Goal: Information Seeking & Learning: Learn about a topic

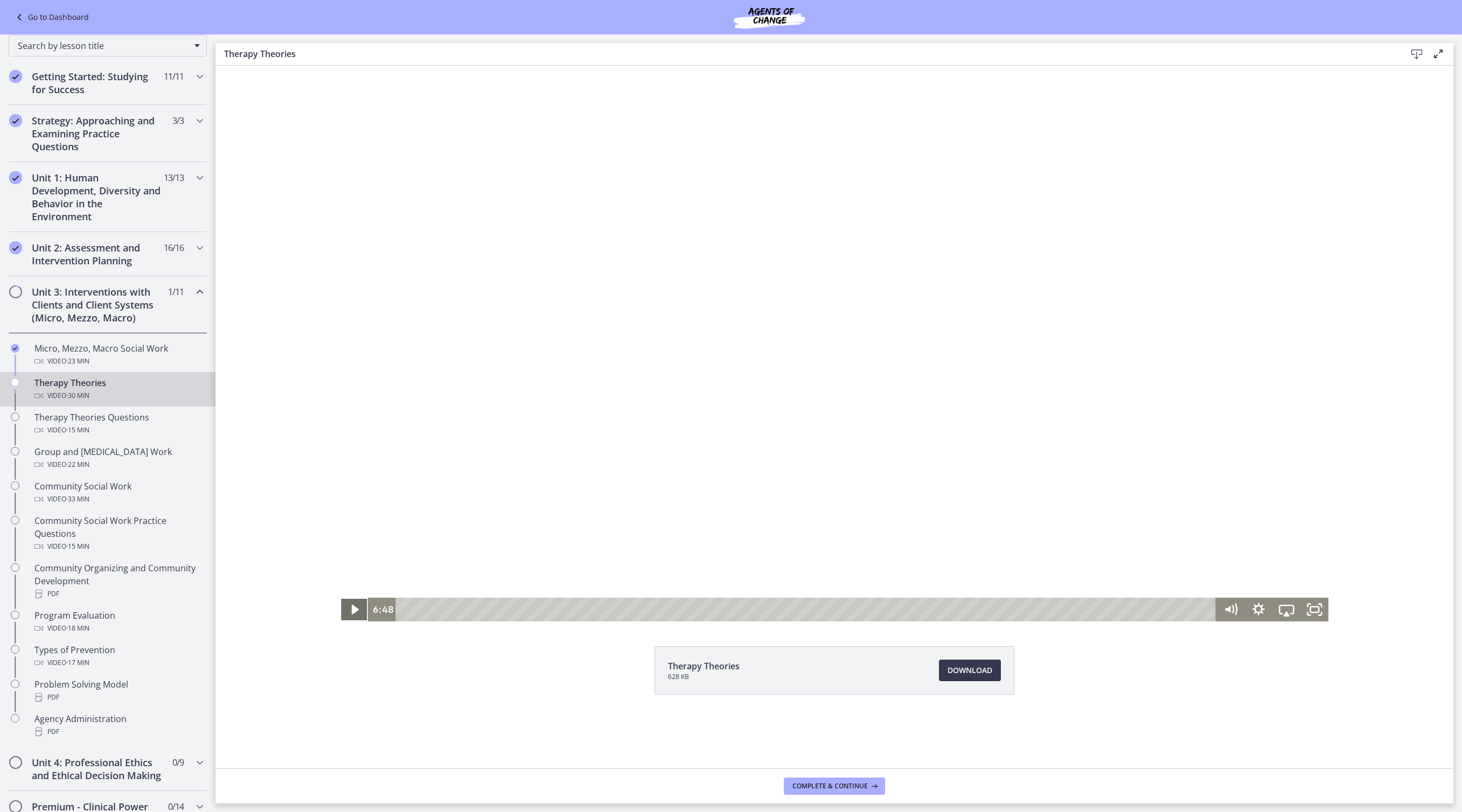
click at [352, 609] on icon "Play Video" at bounding box center [355, 609] width 7 height 10
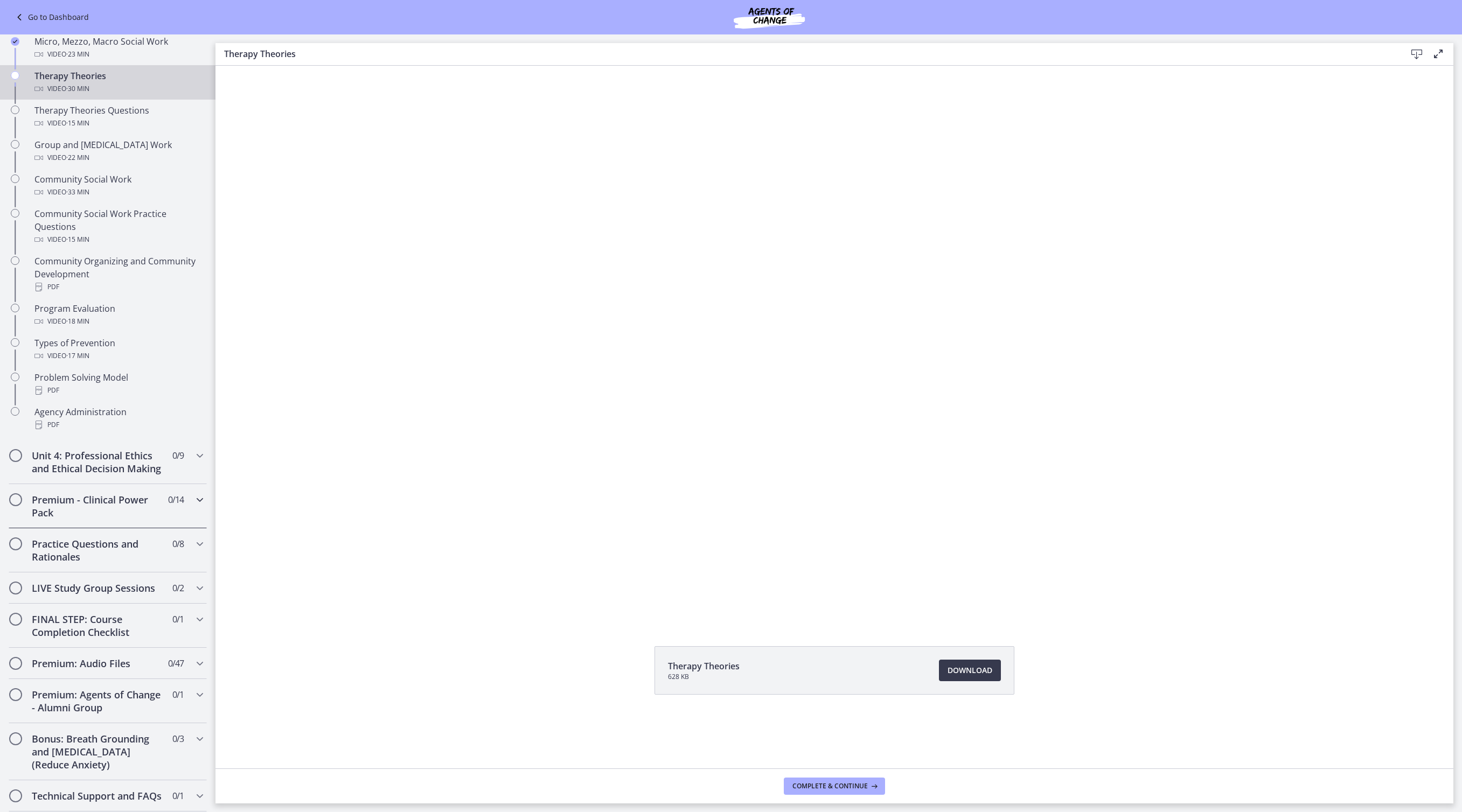
scroll to position [443, 0]
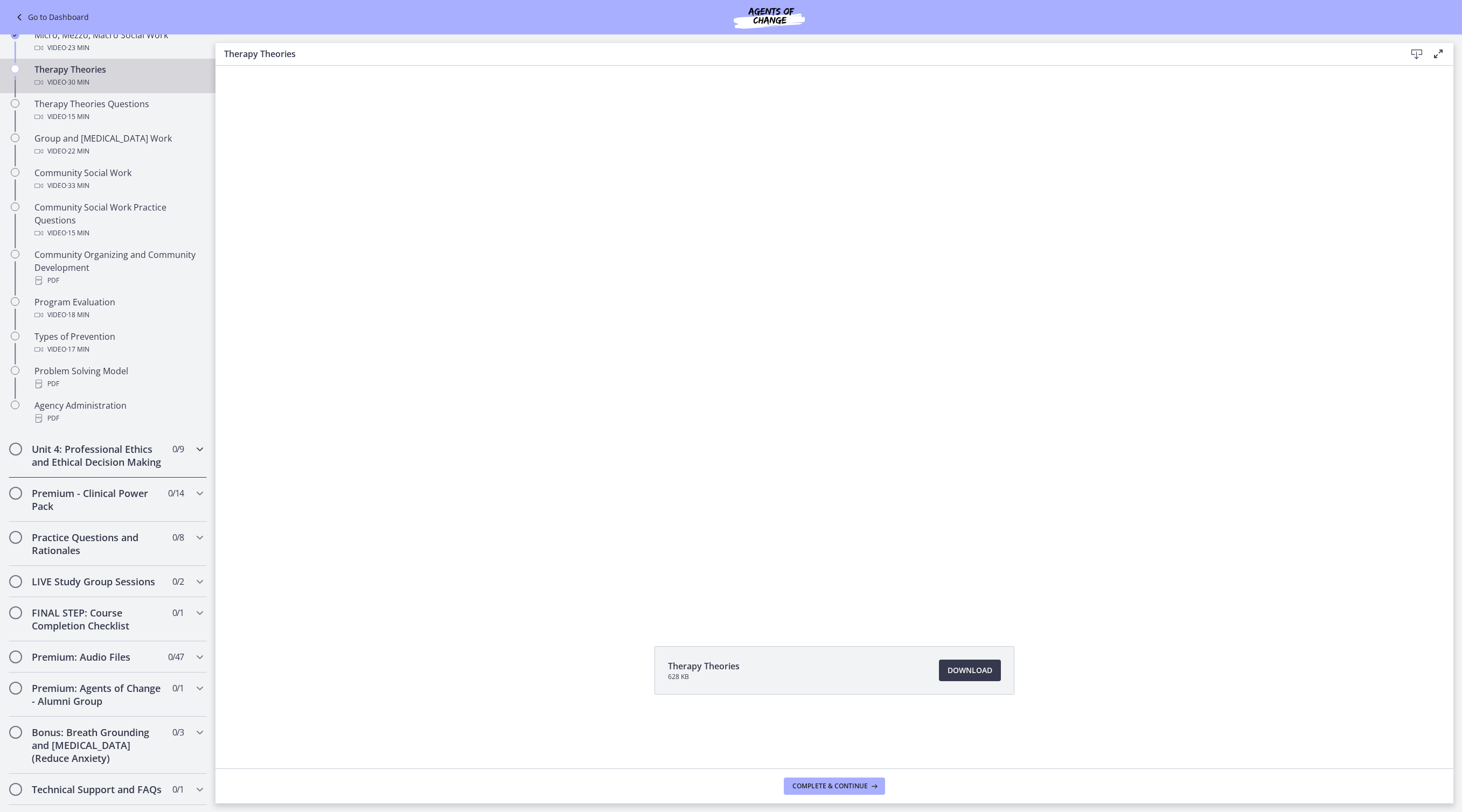
click at [206, 456] on icon "Chapters" at bounding box center [199, 449] width 13 height 13
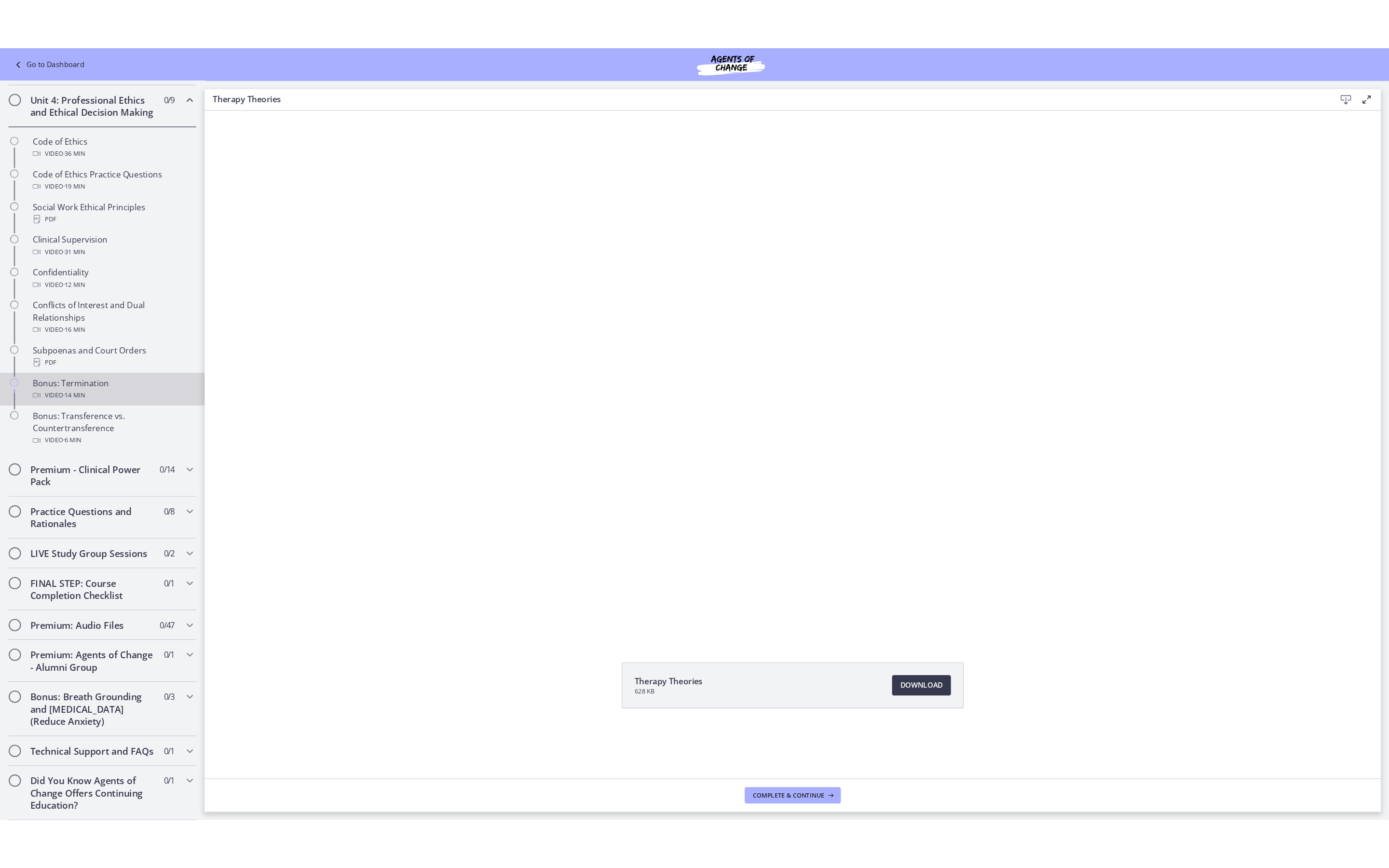
scroll to position [60, 0]
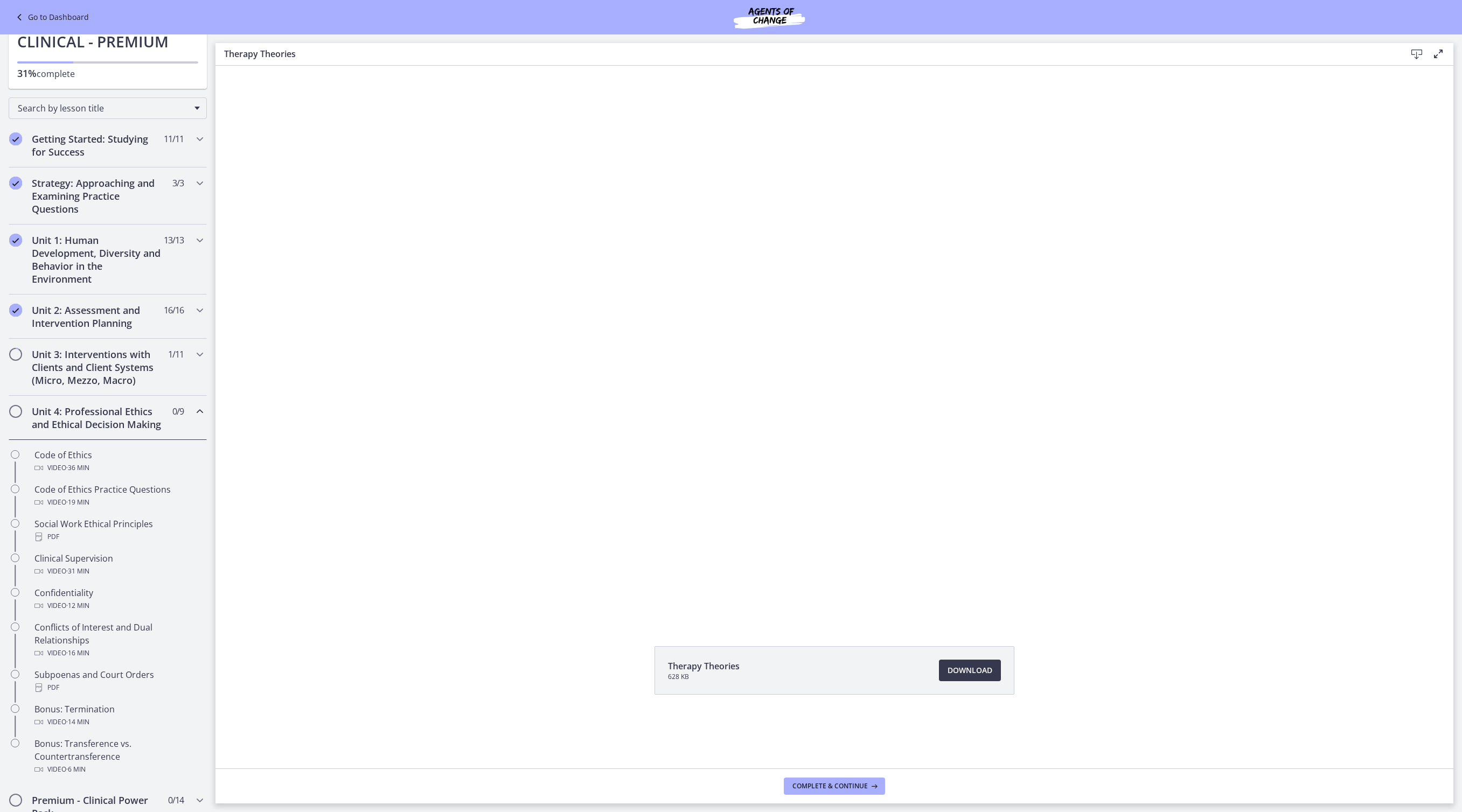
click at [206, 418] on icon "Chapters" at bounding box center [199, 411] width 13 height 13
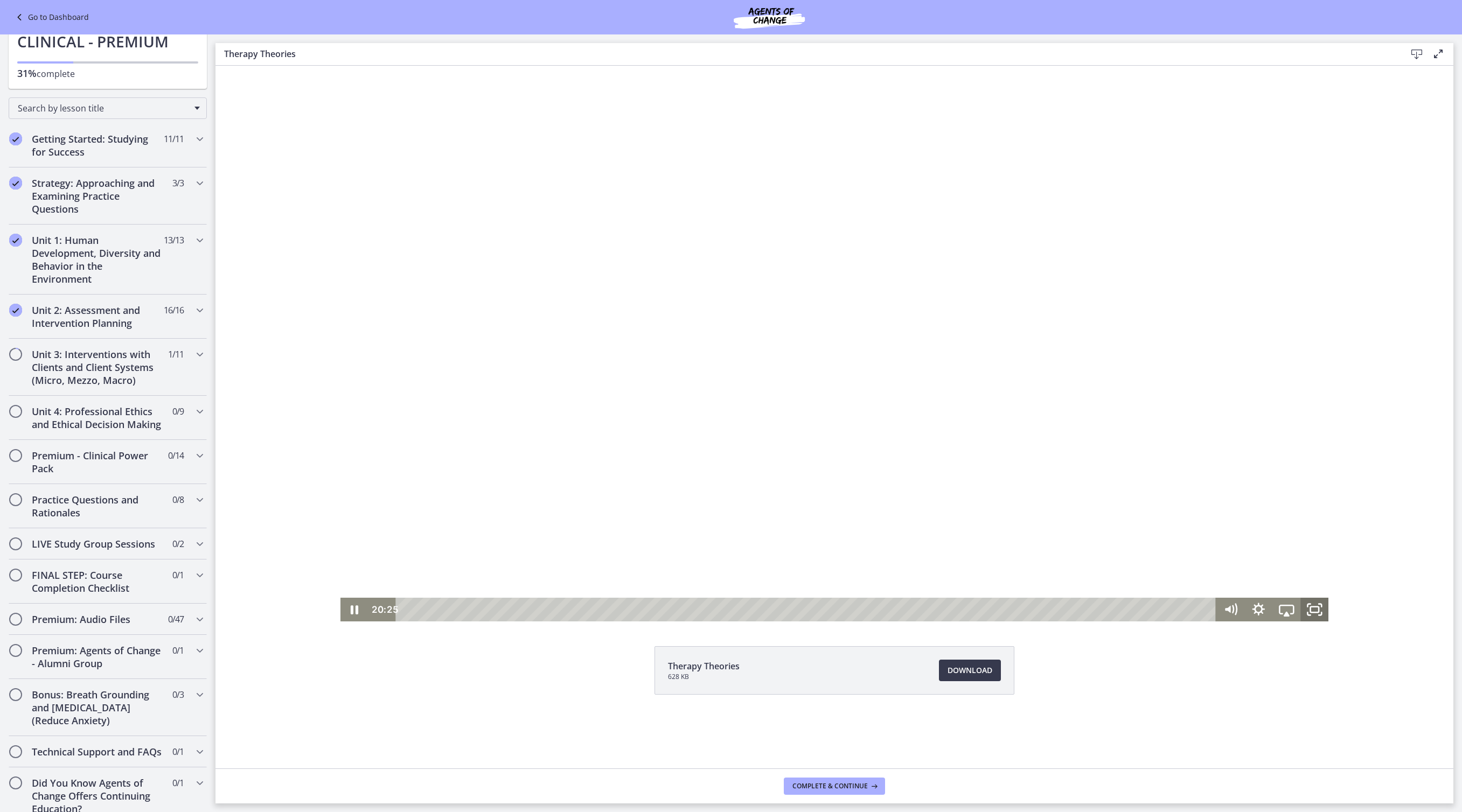
click at [1300, 612] on icon "Fullscreen" at bounding box center [1315, 610] width 28 height 24
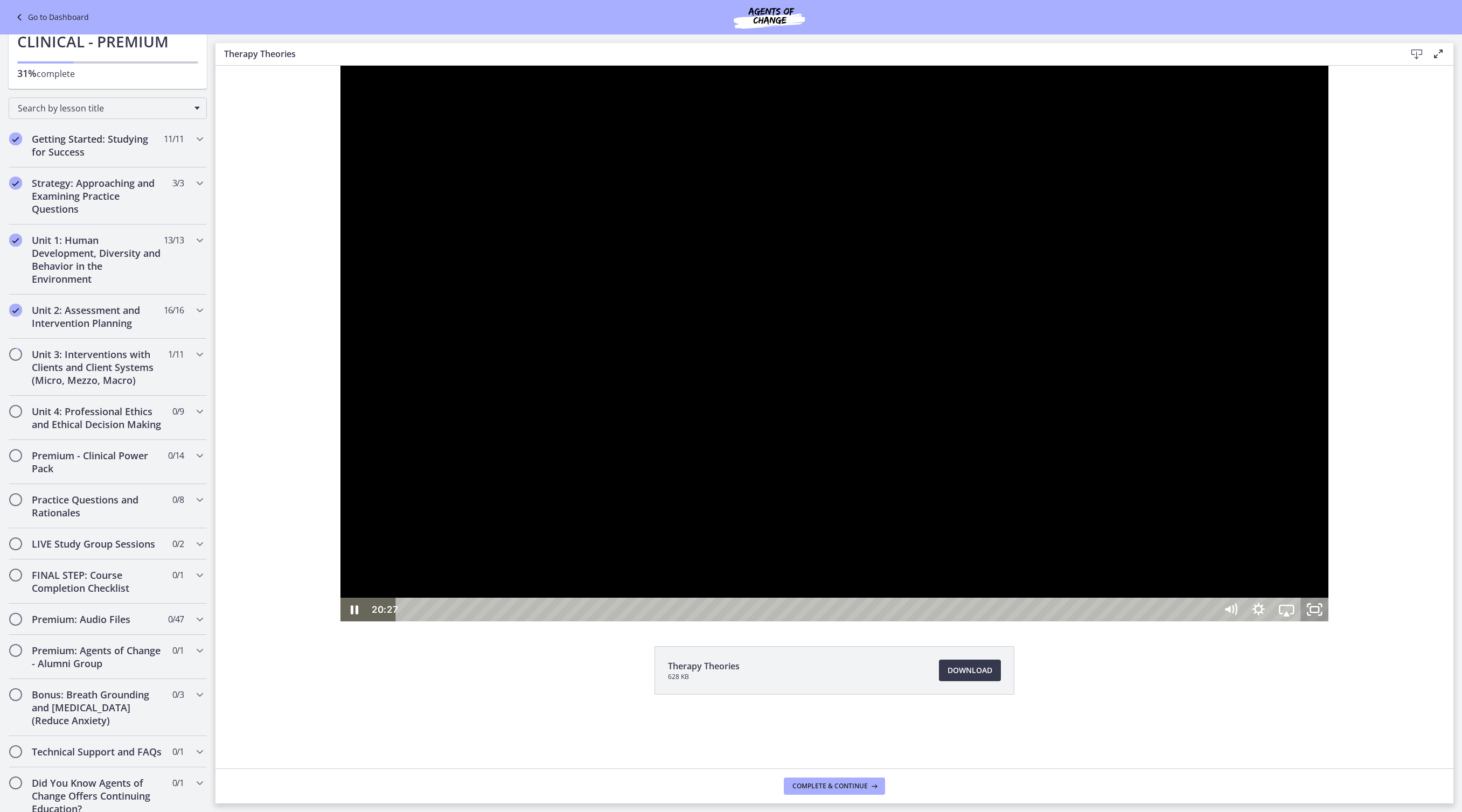
scroll to position [35, 0]
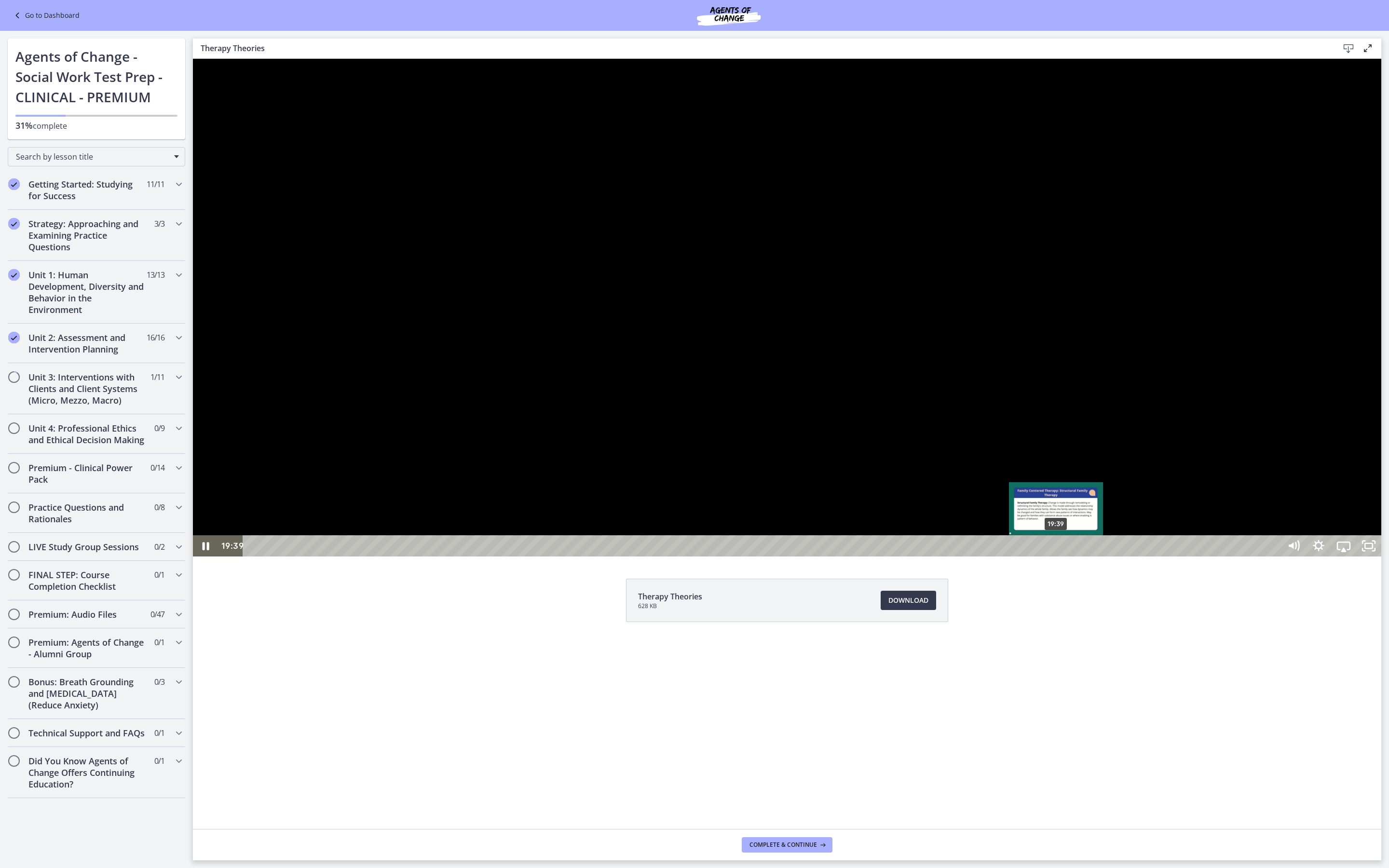
click at [1056, 556] on div "19:39" at bounding box center [763, 546] width 1023 height 21
click at [1065, 556] on div "19:52" at bounding box center [763, 546] width 1023 height 21
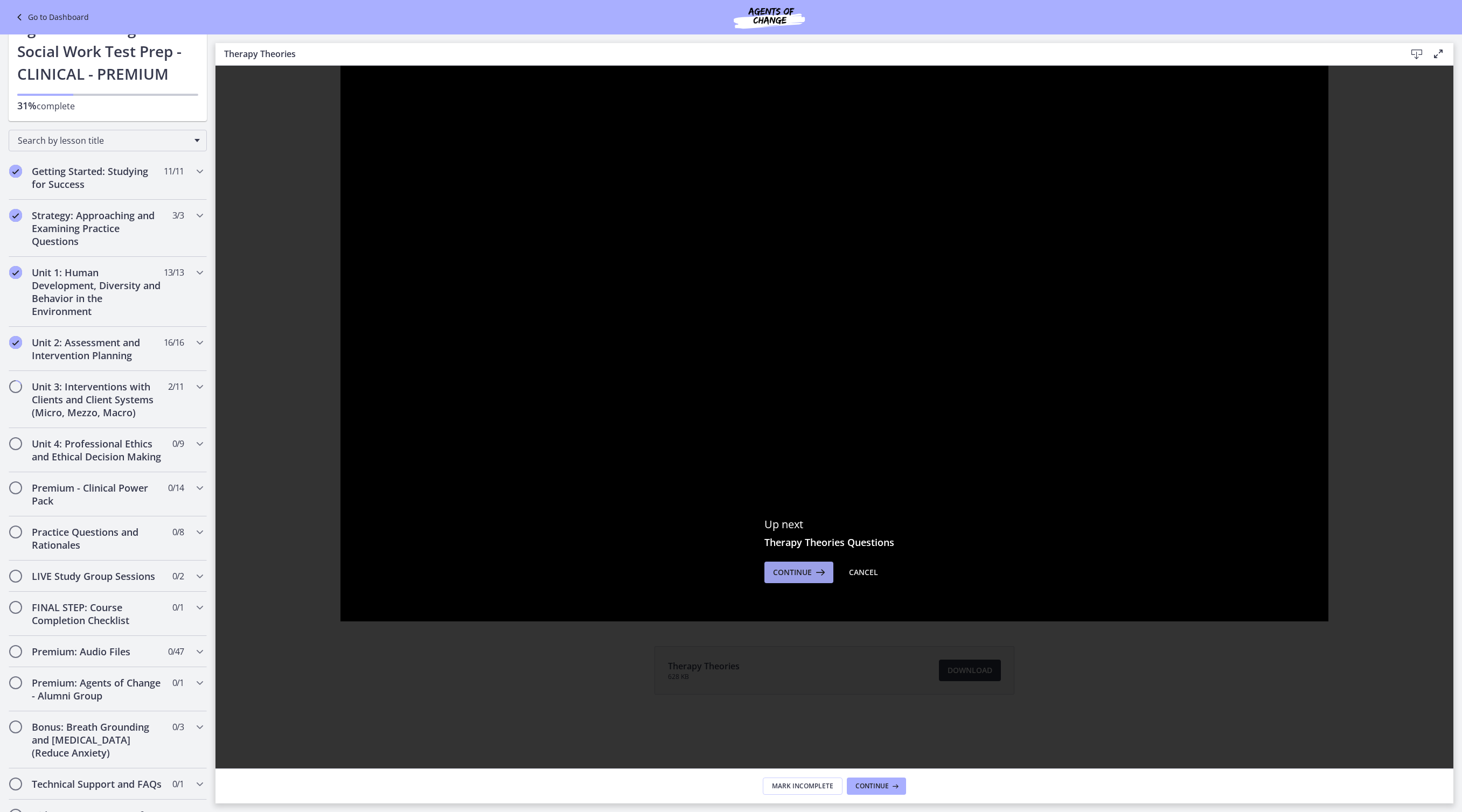
click at [819, 579] on icon at bounding box center [820, 572] width 15 height 13
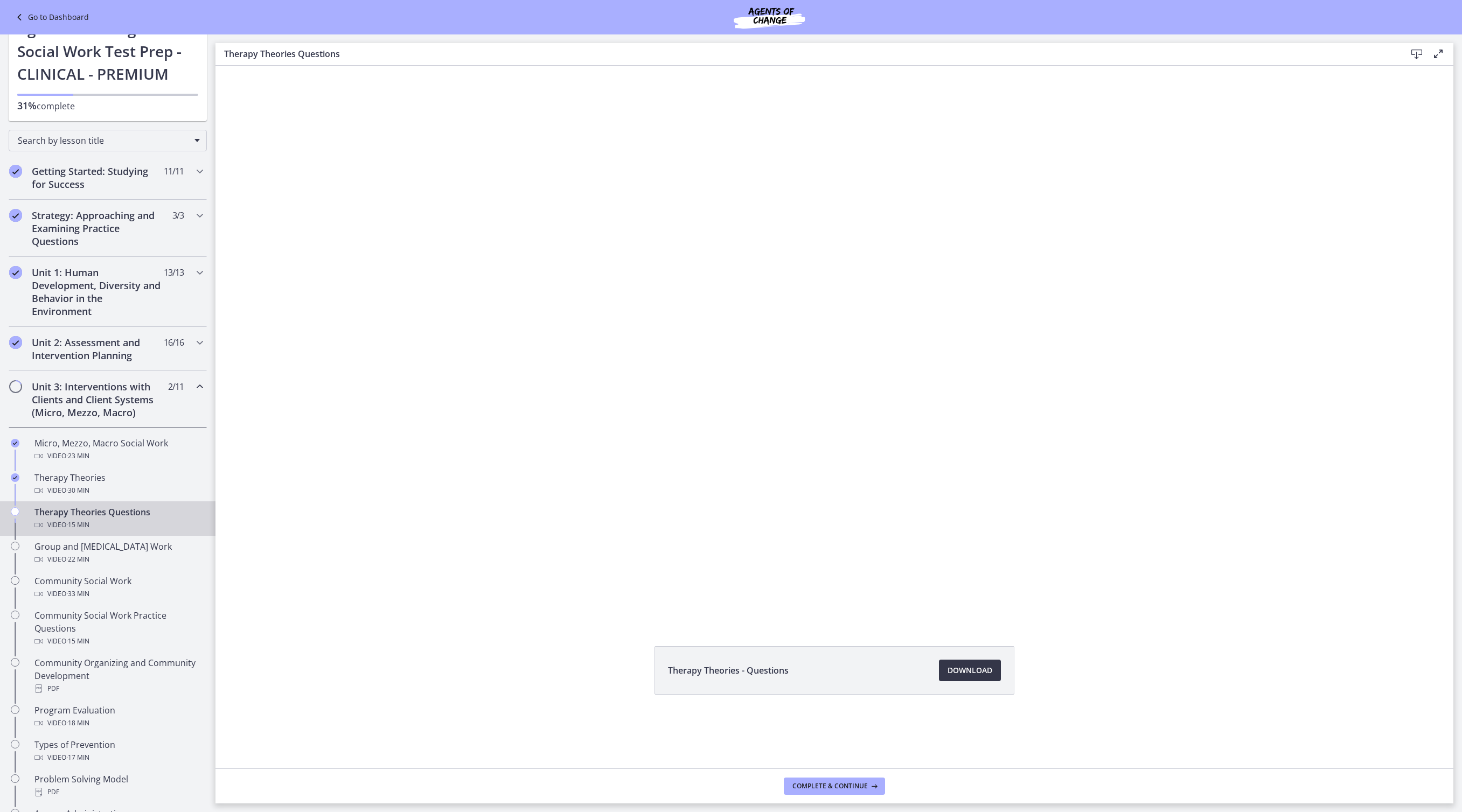
click at [992, 677] on span "Download Opens in a new window" at bounding box center [970, 670] width 44 height 13
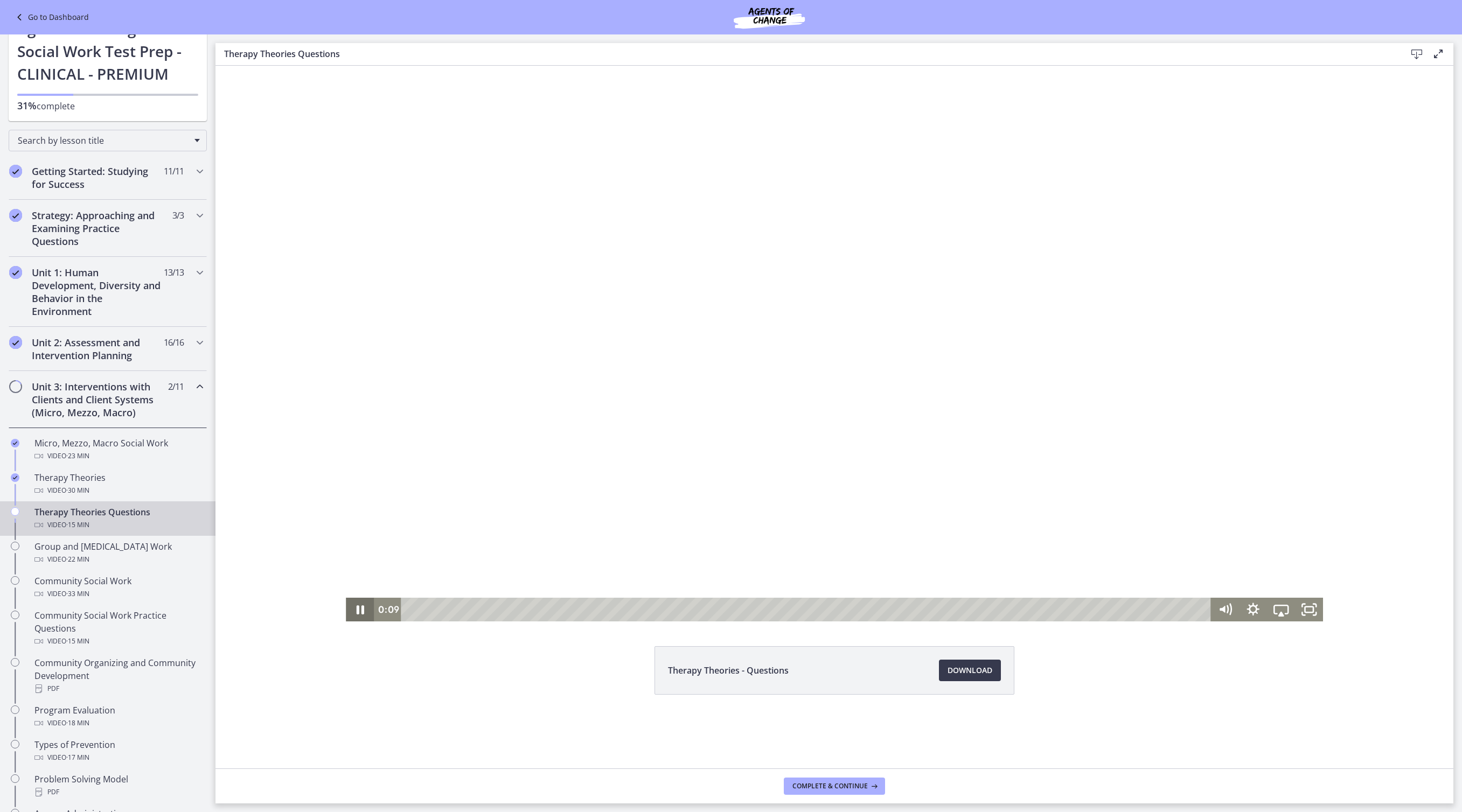
click at [356, 610] on icon "Pause" at bounding box center [360, 610] width 7 height 9
click at [357, 613] on icon "Play Video" at bounding box center [360, 609] width 7 height 10
click at [1157, 608] on div "14:40" at bounding box center [808, 610] width 793 height 24
click at [1132, 610] on div "14:10" at bounding box center [808, 610] width 793 height 24
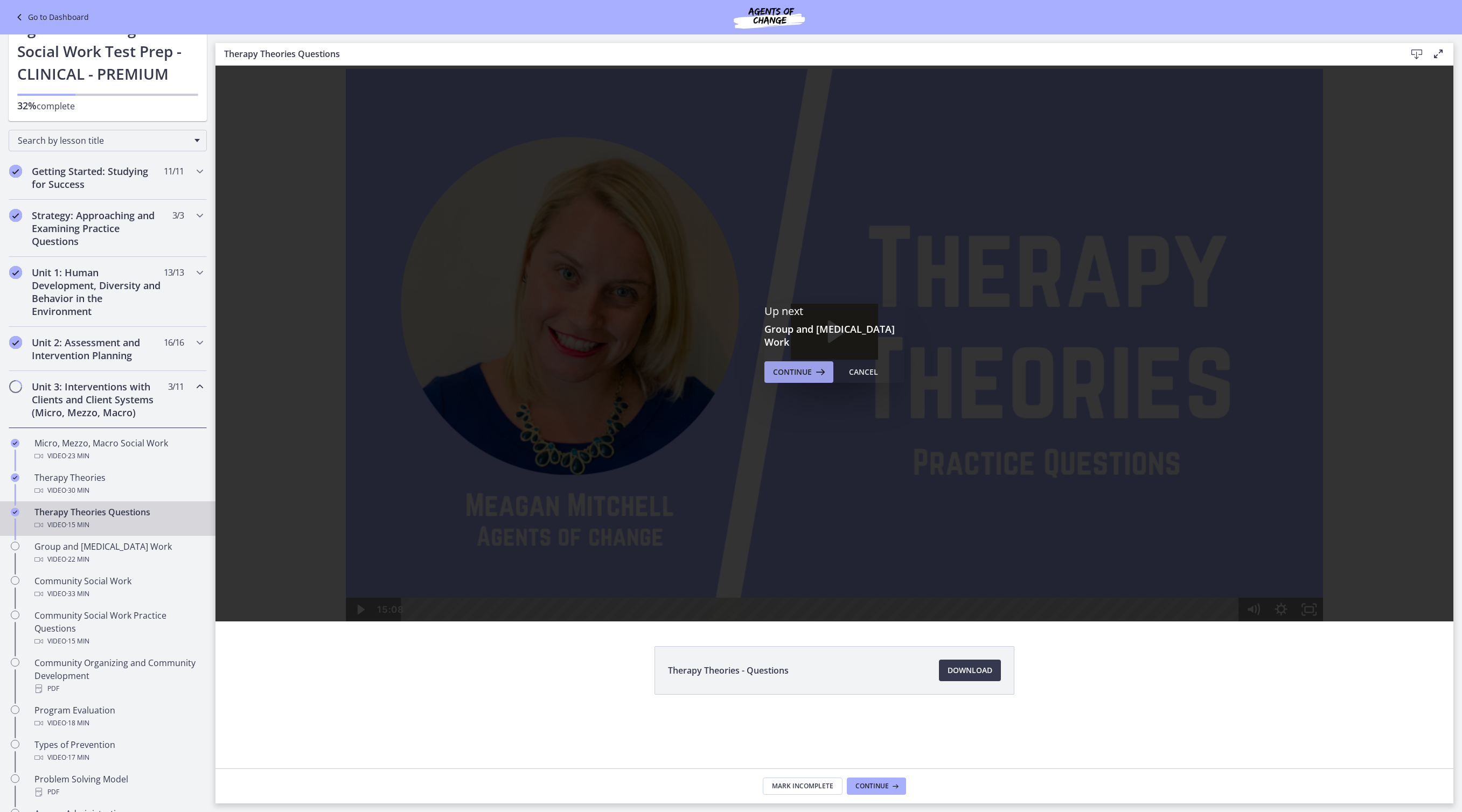
click at [794, 370] on span "Continue" at bounding box center [792, 372] width 39 height 13
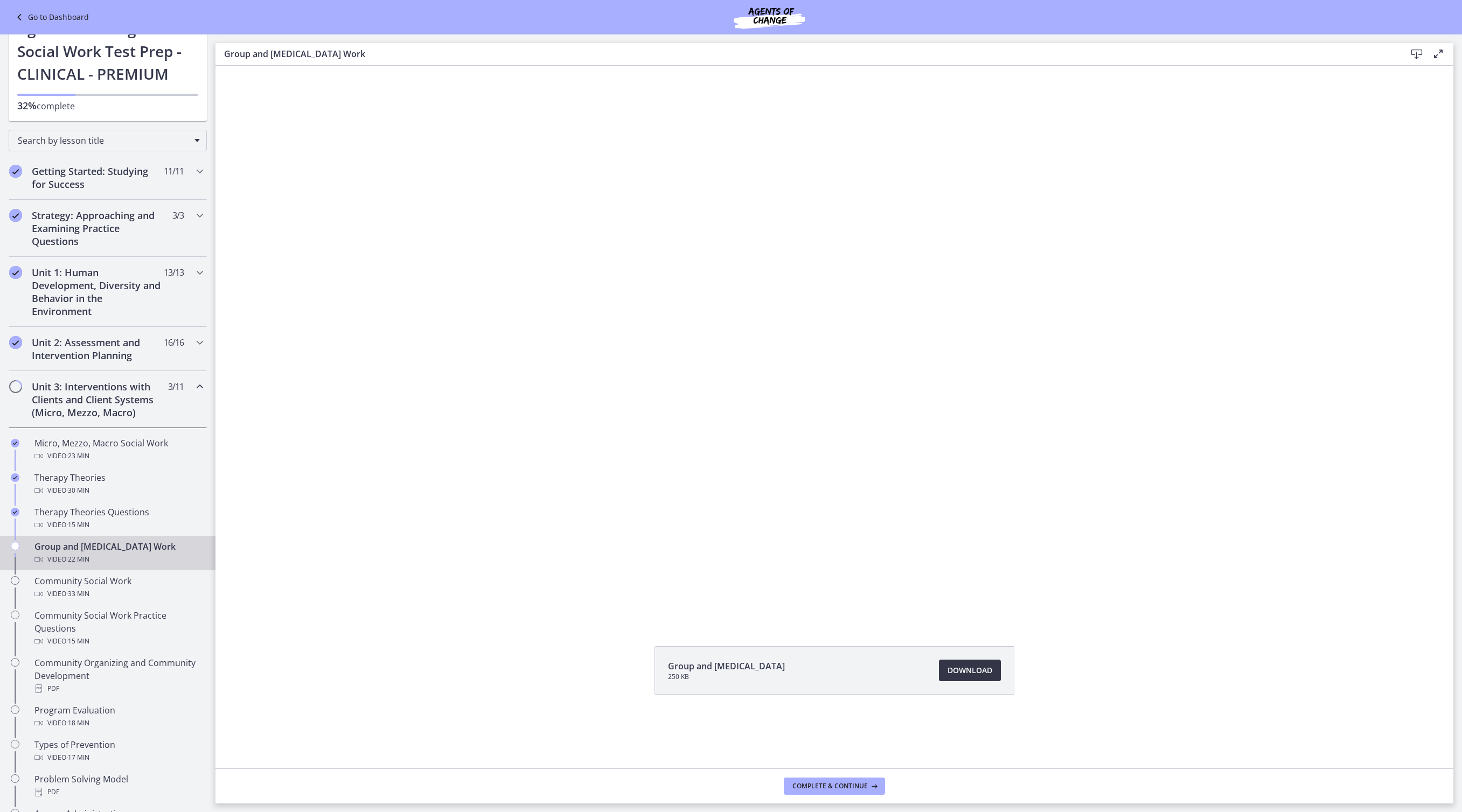
click at [992, 677] on span "Download Opens in a new window" at bounding box center [970, 670] width 44 height 13
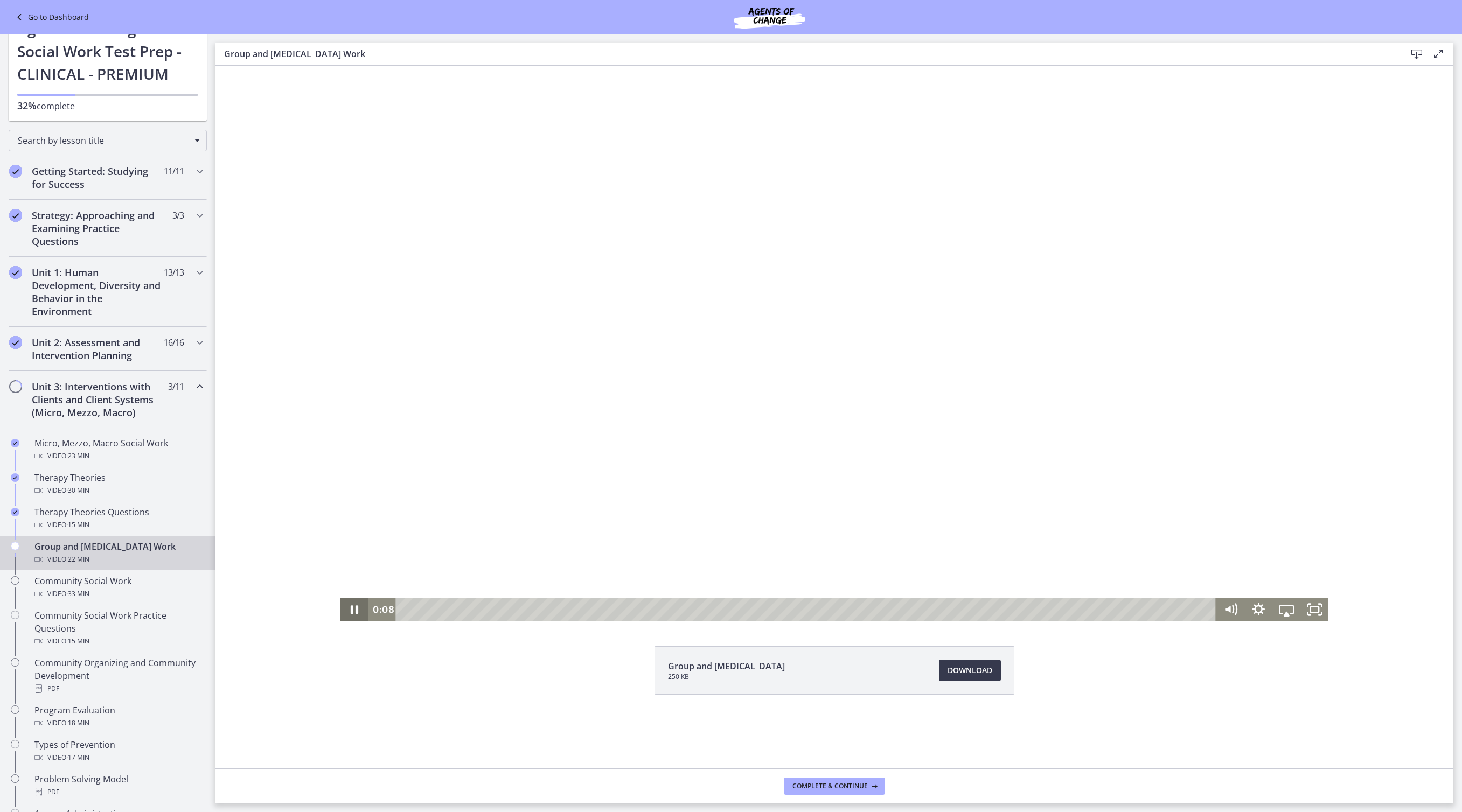
click at [350, 608] on icon "Pause" at bounding box center [354, 610] width 7 height 9
click at [342, 612] on icon "Play Video" at bounding box center [356, 610] width 28 height 24
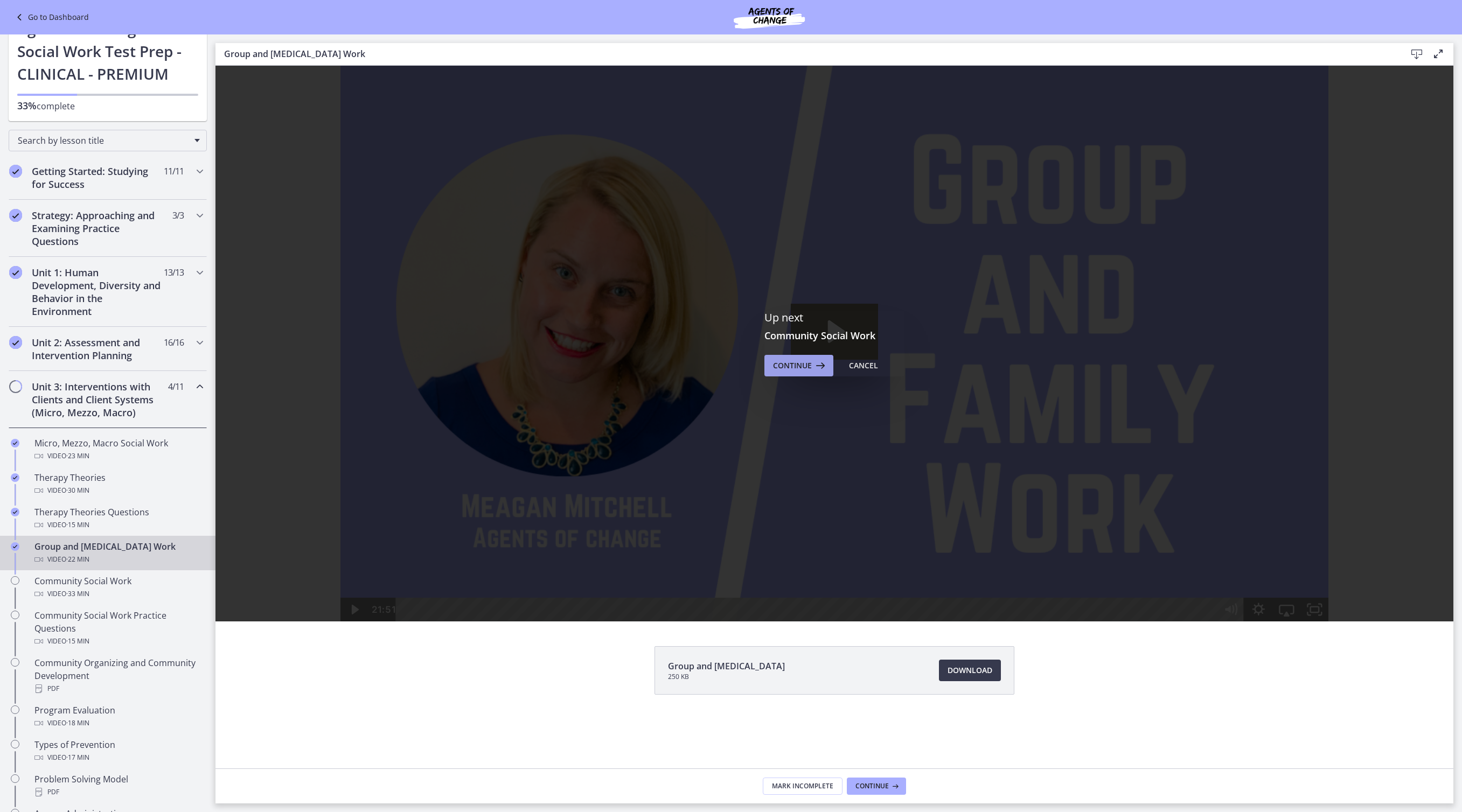
click at [780, 372] on span "Continue" at bounding box center [792, 365] width 39 height 13
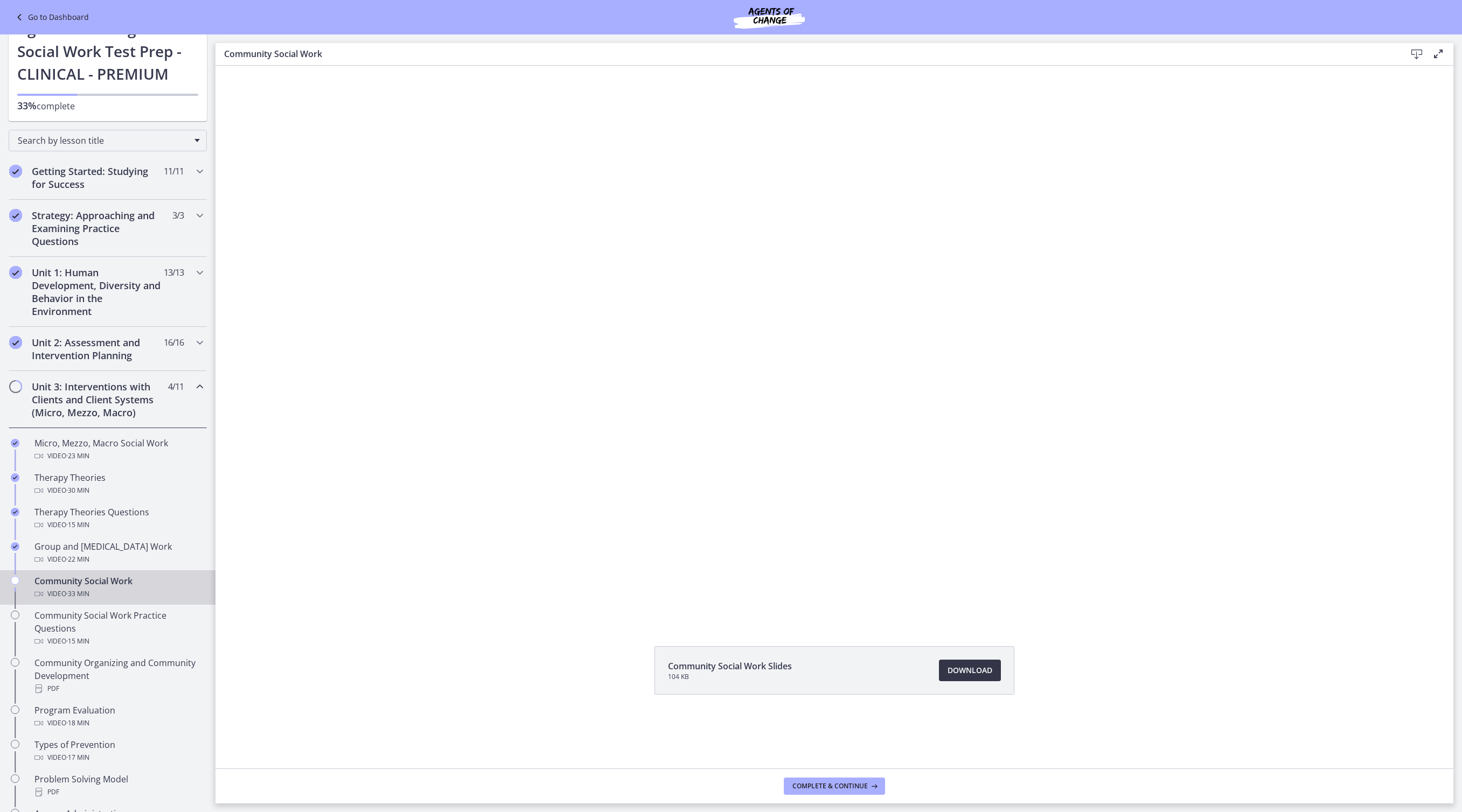
click at [992, 677] on span "Download Opens in a new window" at bounding box center [970, 670] width 44 height 13
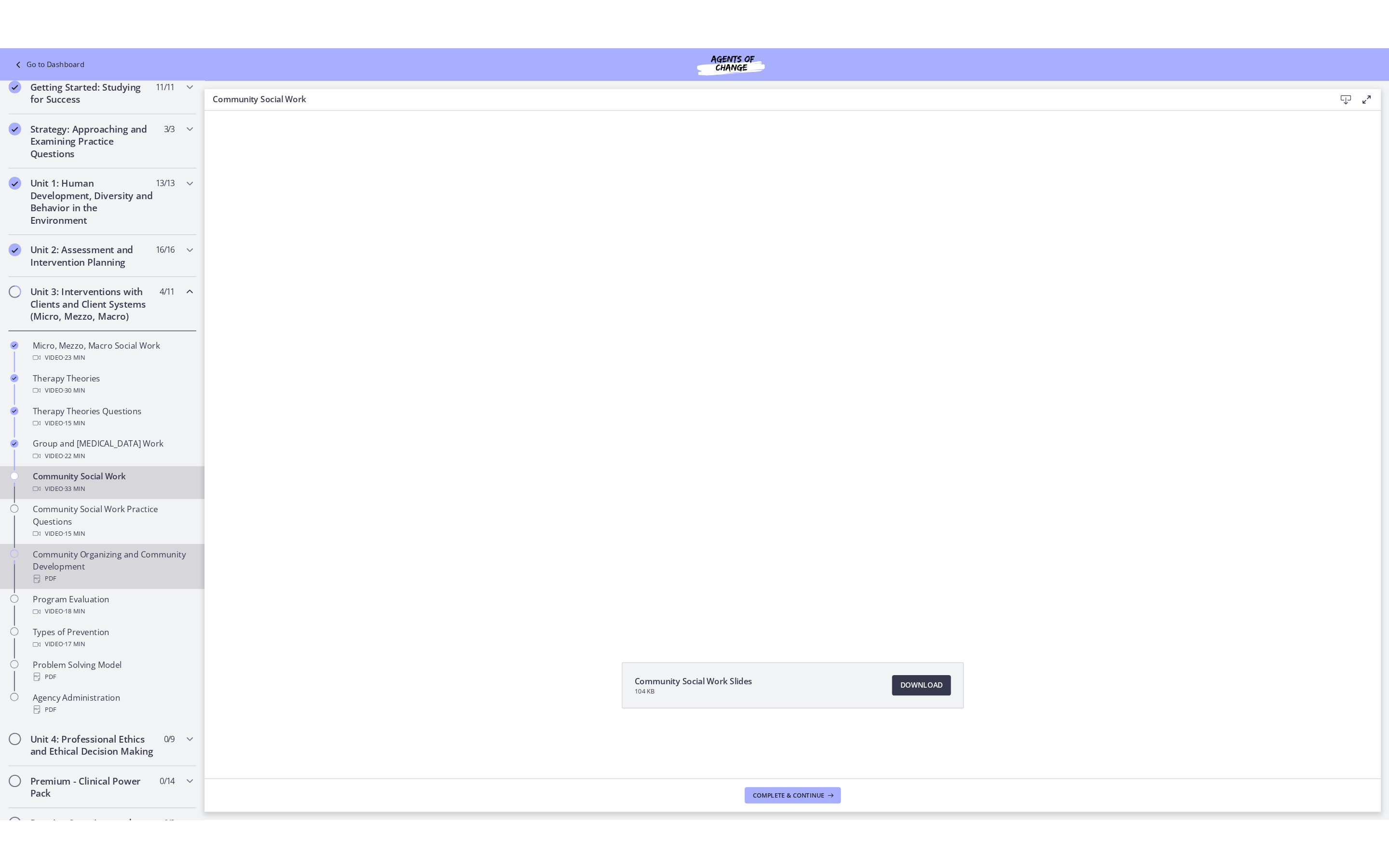
scroll to position [294, 0]
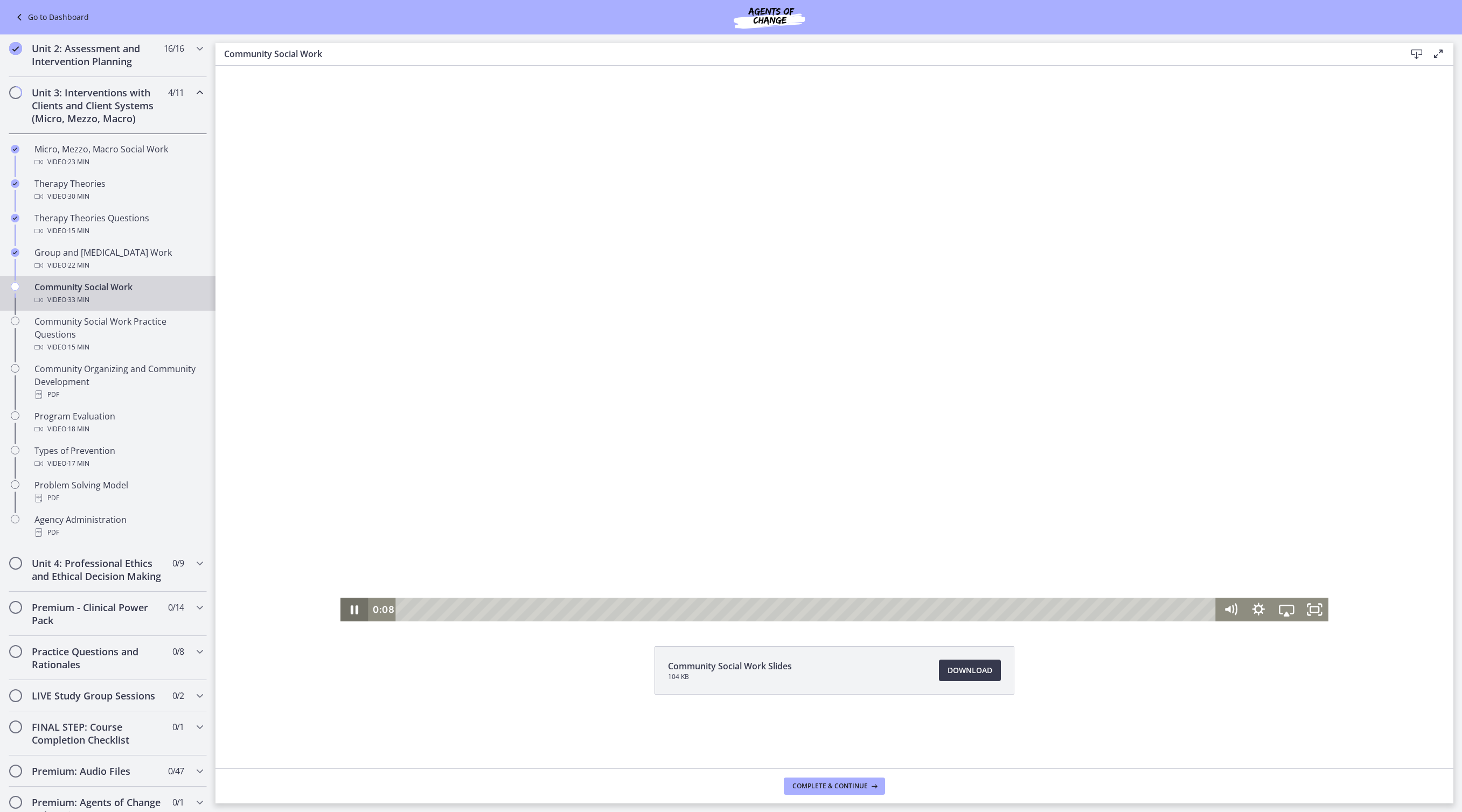
click at [341, 610] on icon "Pause" at bounding box center [355, 610] width 28 height 24
click at [1300, 612] on icon "Fullscreen" at bounding box center [1315, 610] width 28 height 24
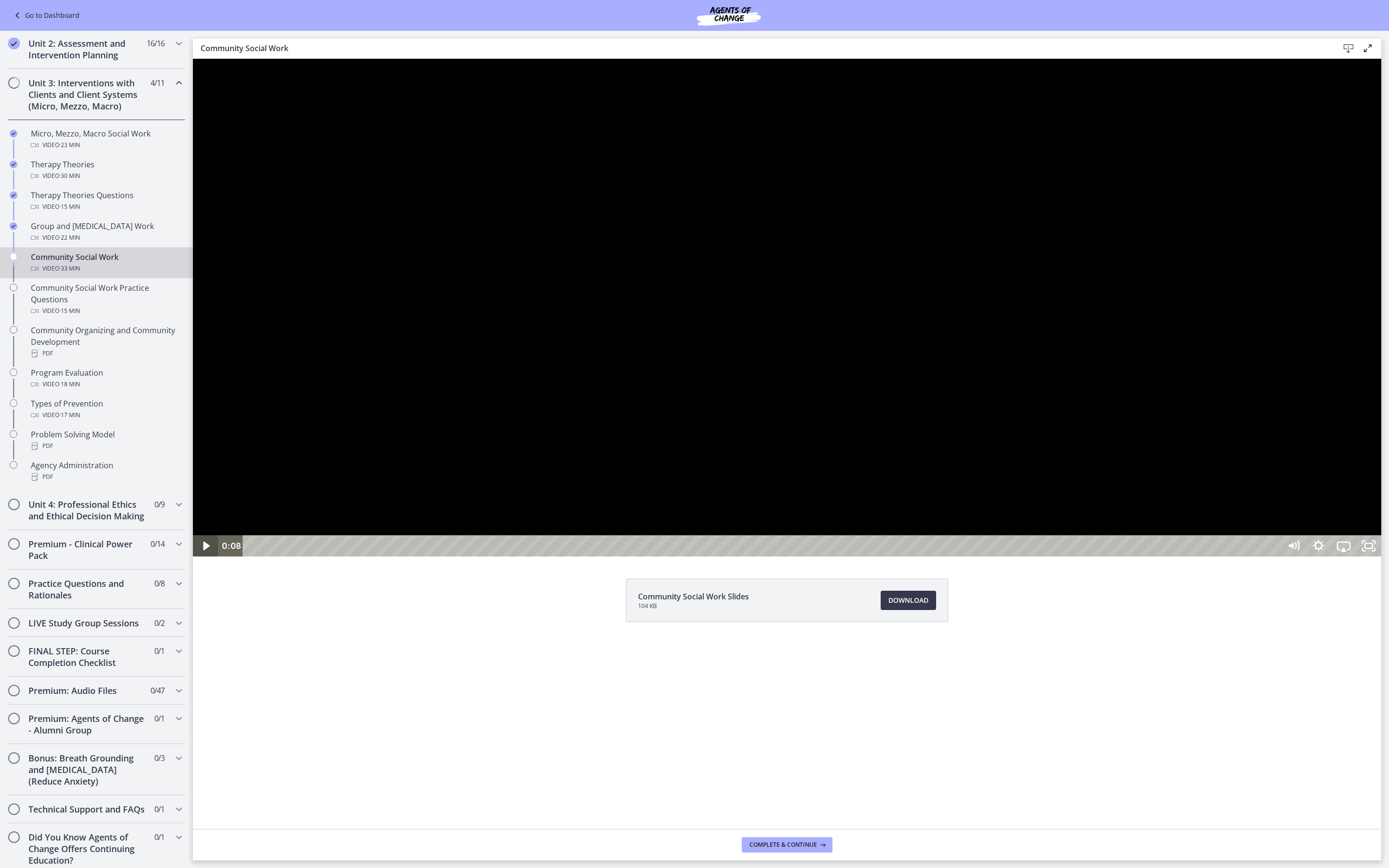
drag, startPoint x: 204, startPoint y: 913, endPoint x: 204, endPoint y: 905, distance: 8.0
click at [204, 550] on icon "Play Video" at bounding box center [206, 545] width 6 height 9
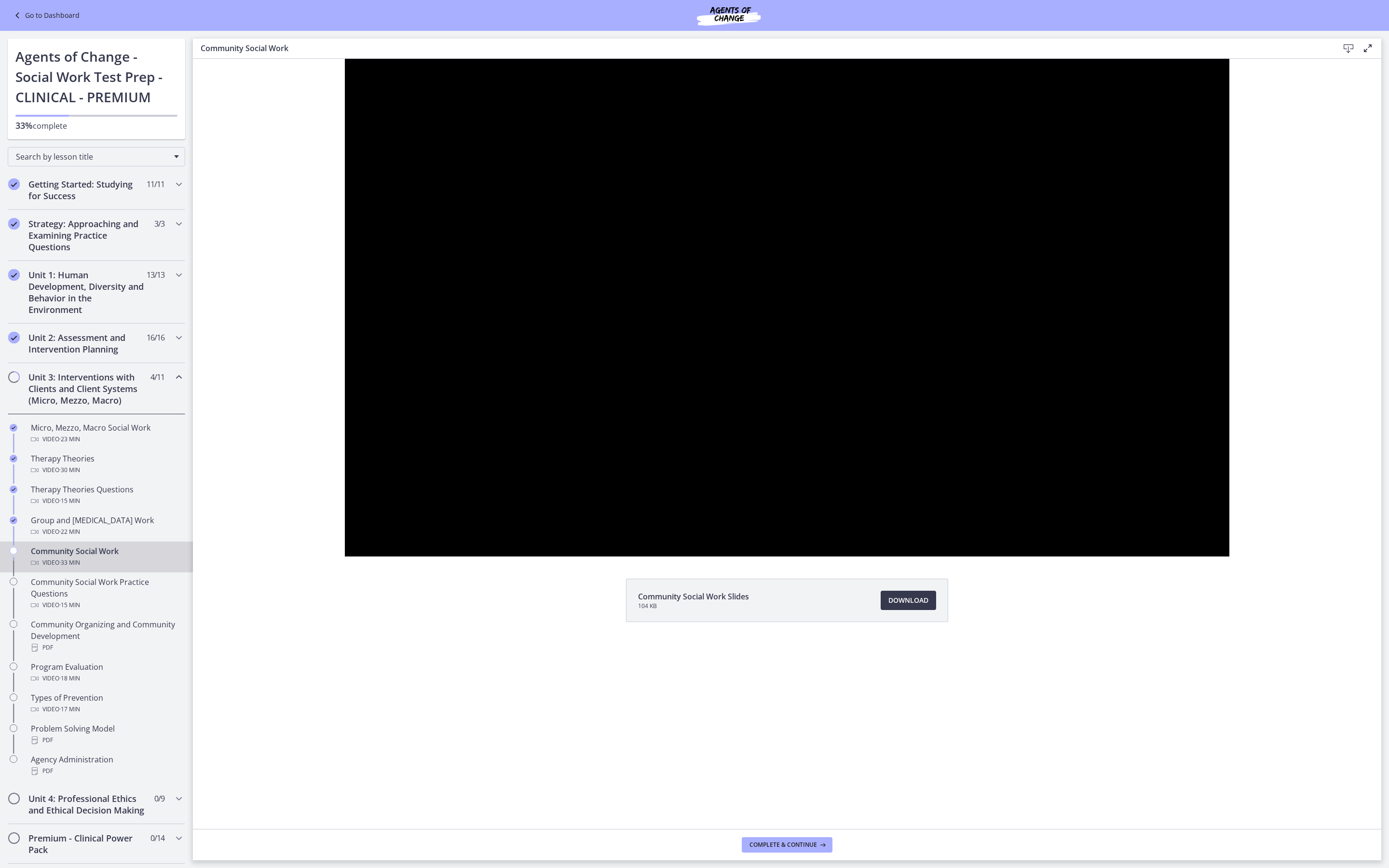
scroll to position [294, 0]
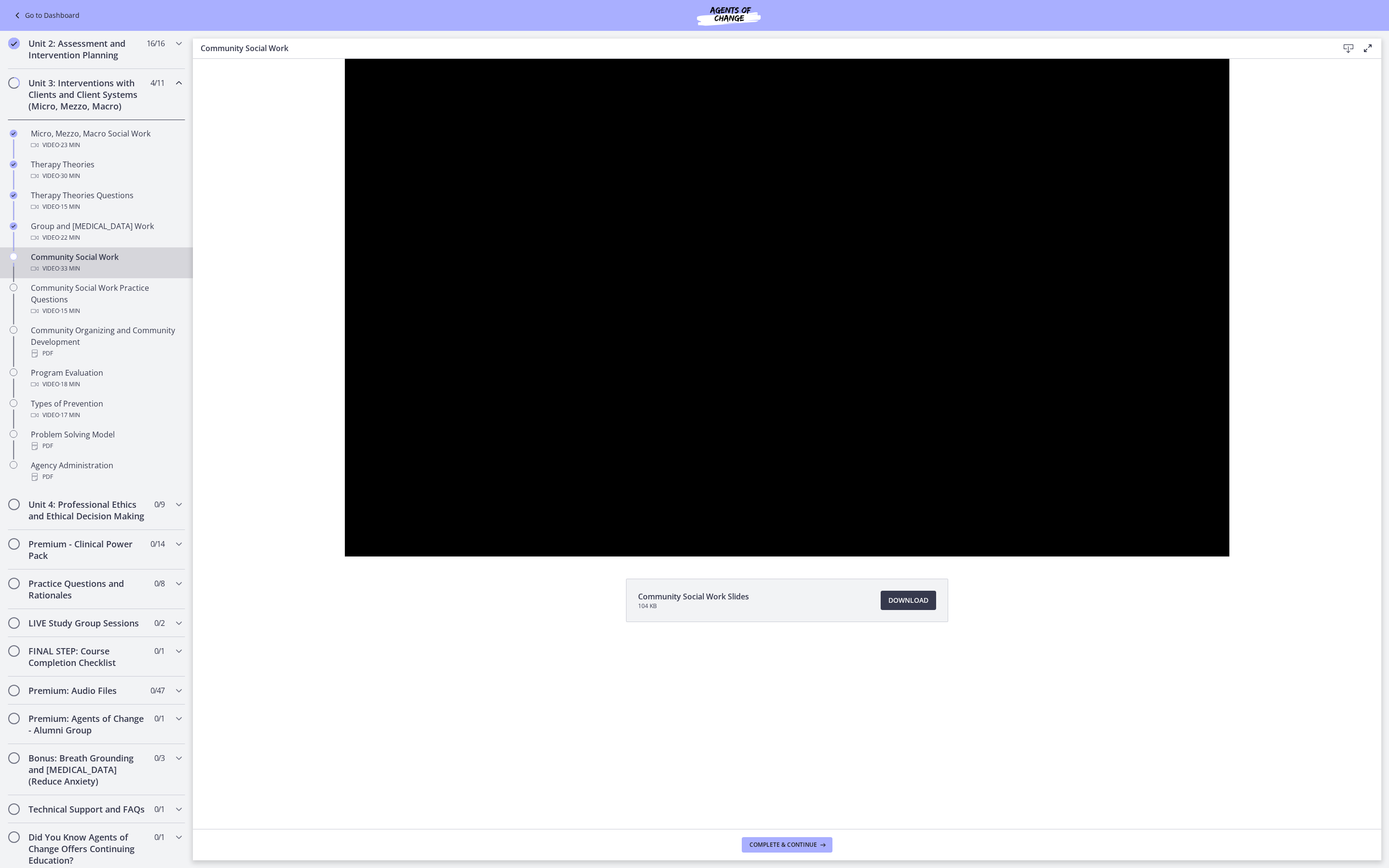
click at [345, 556] on button "Pause" at bounding box center [358, 546] width 25 height 21
click at [345, 556] on button "Play Video" at bounding box center [358, 546] width 25 height 21
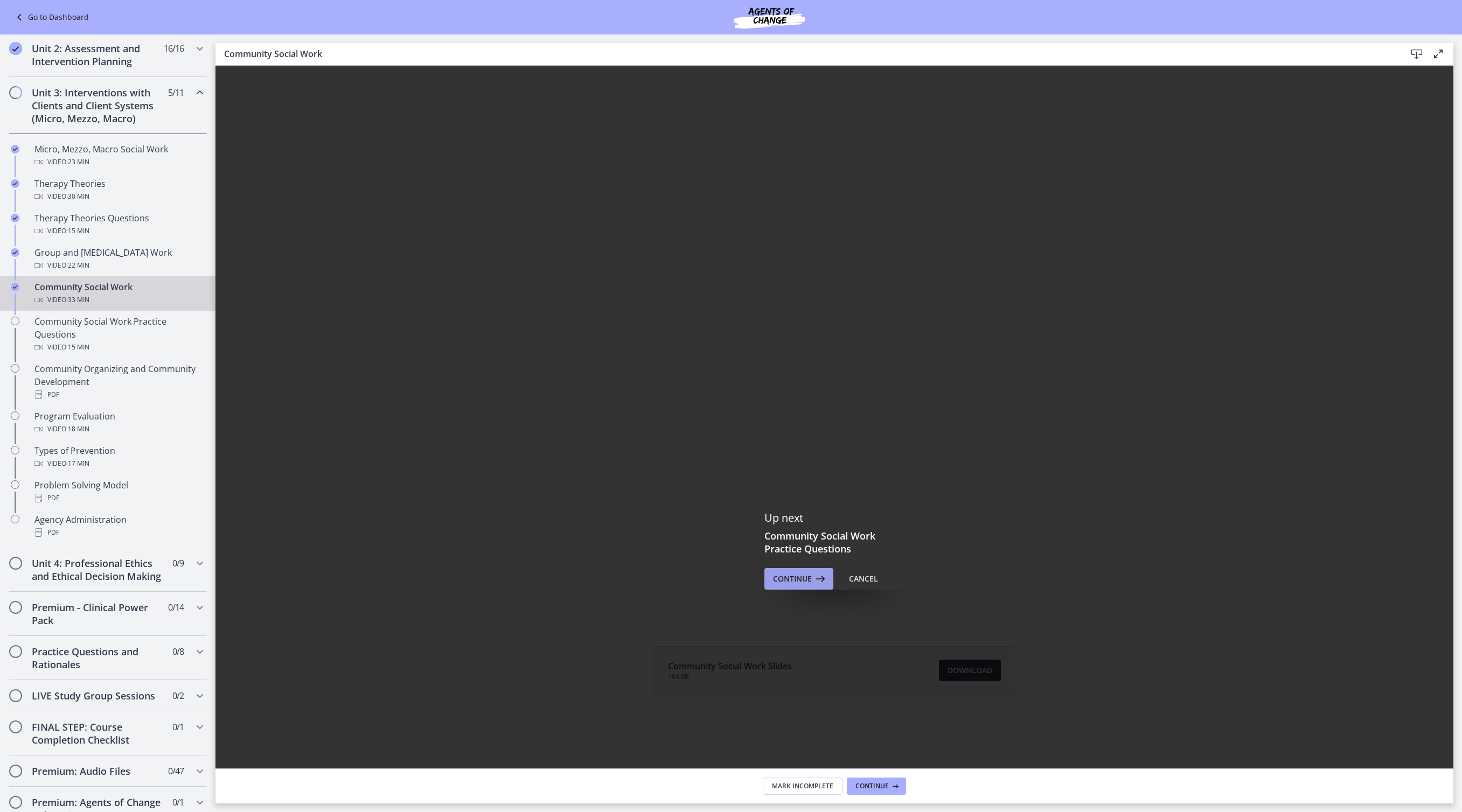
click at [805, 582] on span "Continue" at bounding box center [792, 579] width 39 height 13
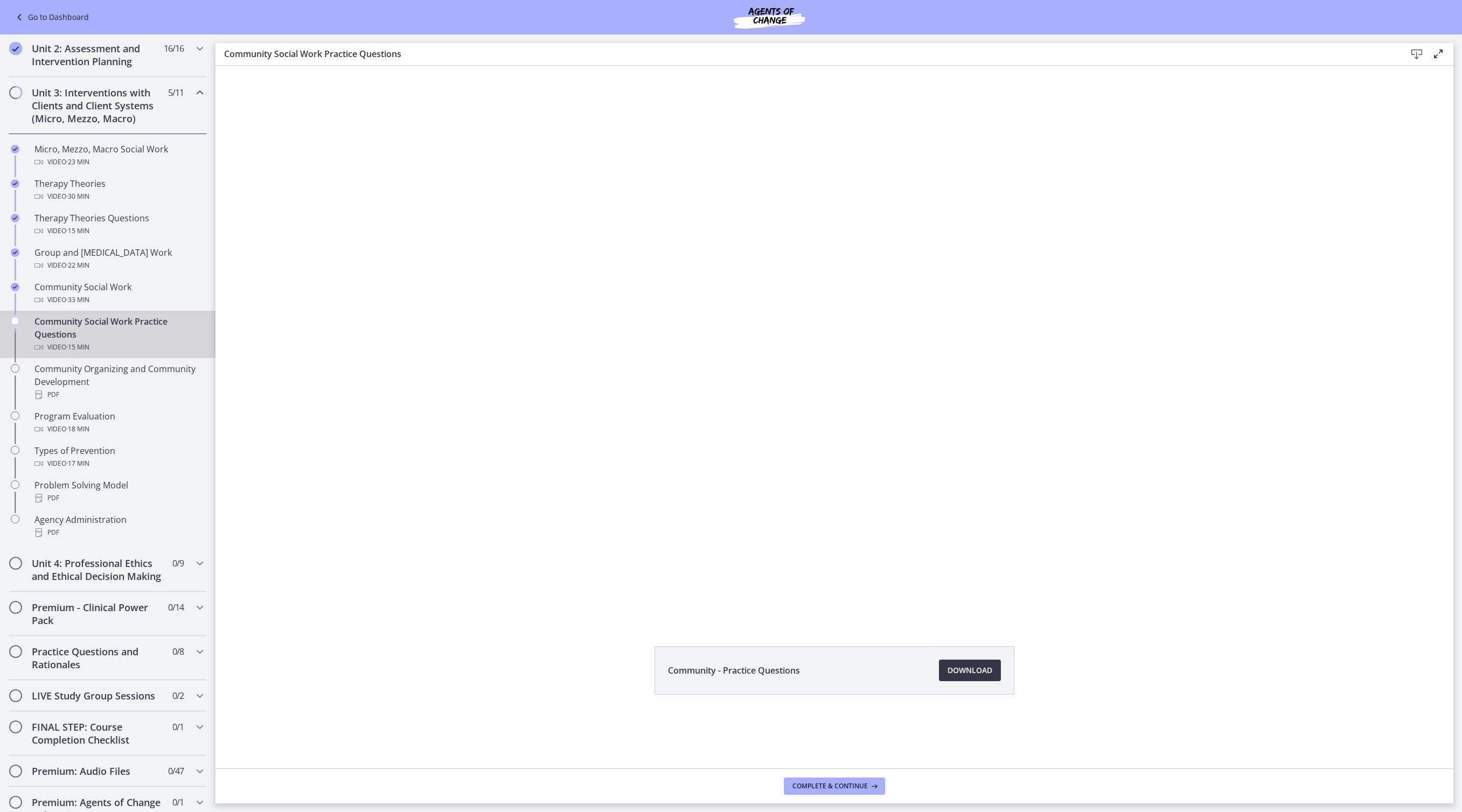
click at [991, 672] on span "Download Opens in a new window" at bounding box center [970, 670] width 44 height 13
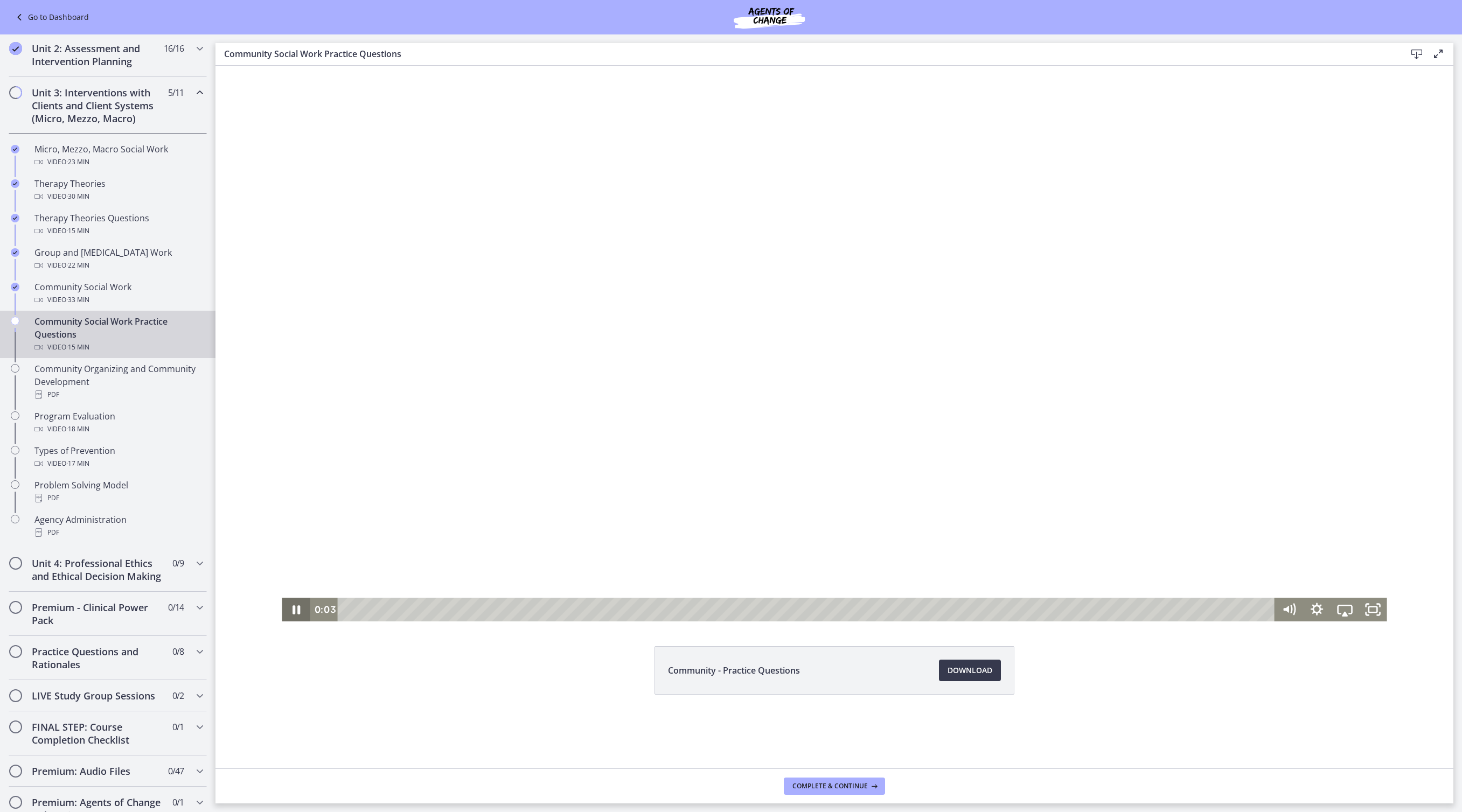
click at [282, 616] on icon "Pause" at bounding box center [296, 610] width 28 height 24
